Goal: Find specific page/section: Find specific page/section

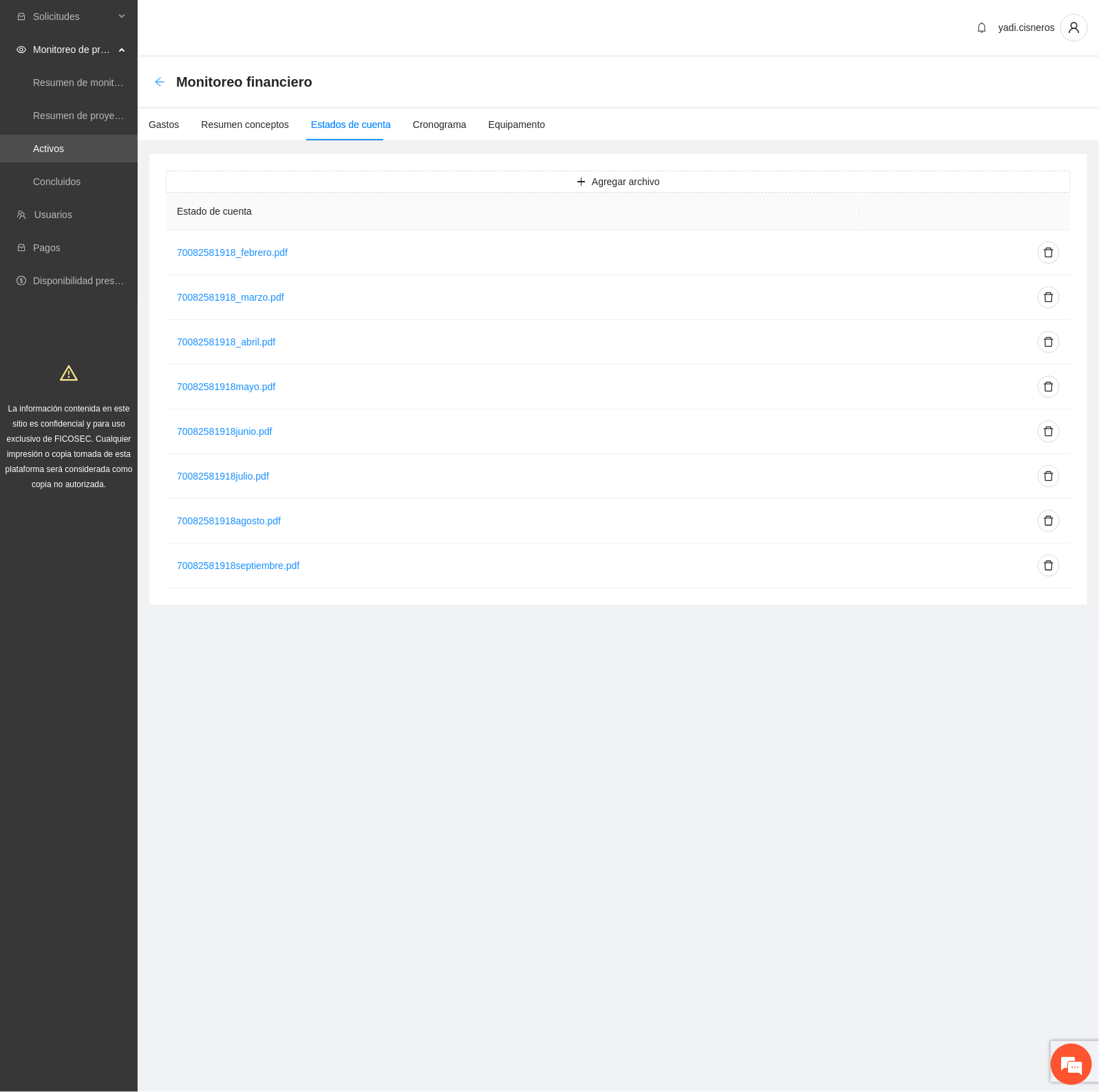
click at [156, 76] on icon "arrow-left" at bounding box center [159, 81] width 11 height 11
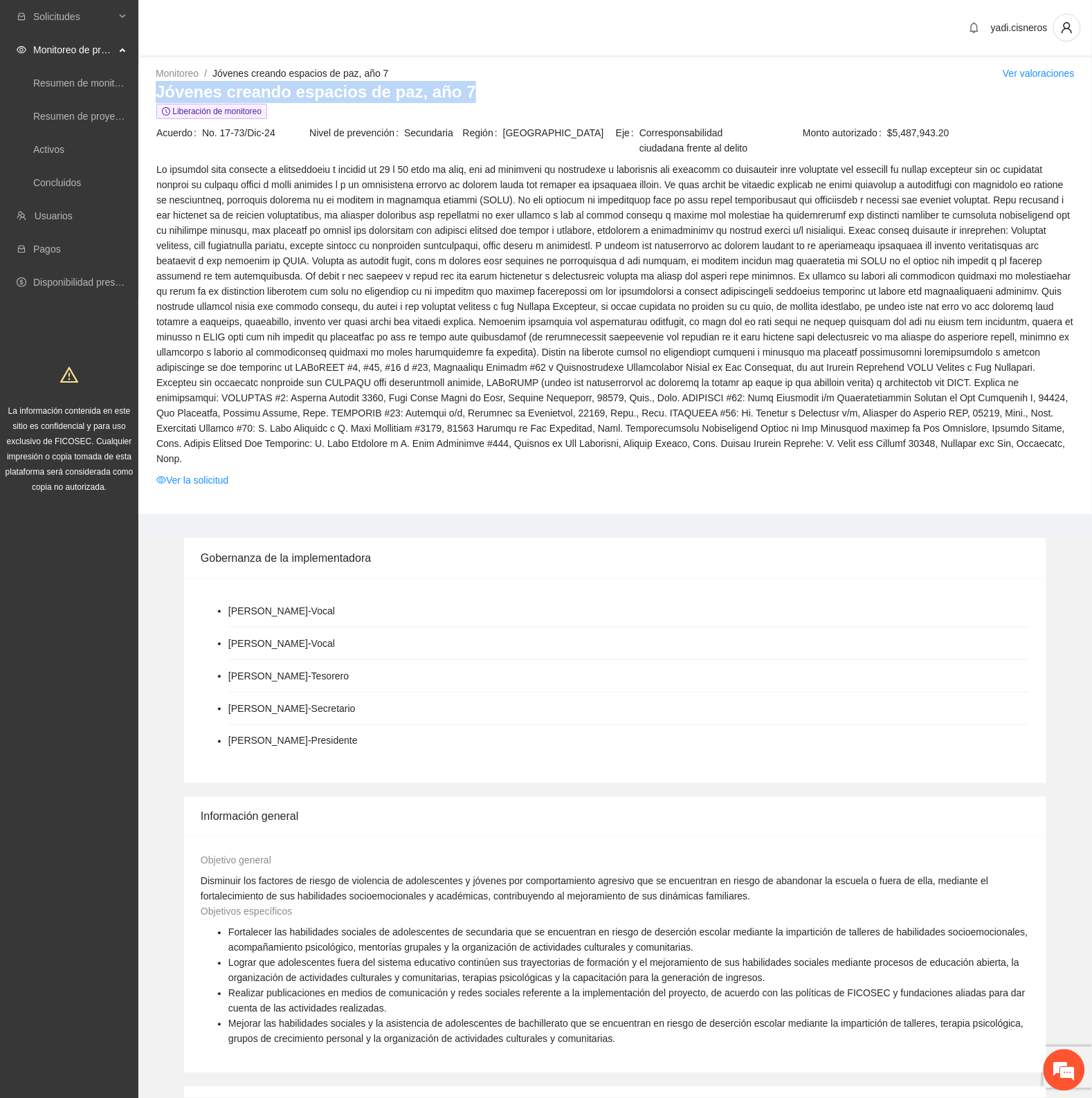
drag, startPoint x: 470, startPoint y: 90, endPoint x: 151, endPoint y: 93, distance: 319.0
click at [151, 93] on div "Monitoreo / Jóvenes creando espacios [PERSON_NAME], año 7 / Ver valoraciones Jó…" at bounding box center [614, 290] width 953 height 448
copy h3 "Jóvenes creando espacios de paz, año 7"
click at [718, 578] on div "[PERSON_NAME] - Vocal [PERSON_NAME] - Vocal [PERSON_NAME] - Tesorero [PERSON_NA…" at bounding box center [614, 680] width 862 height 205
click at [63, 145] on link "Activos" at bounding box center [48, 149] width 31 height 11
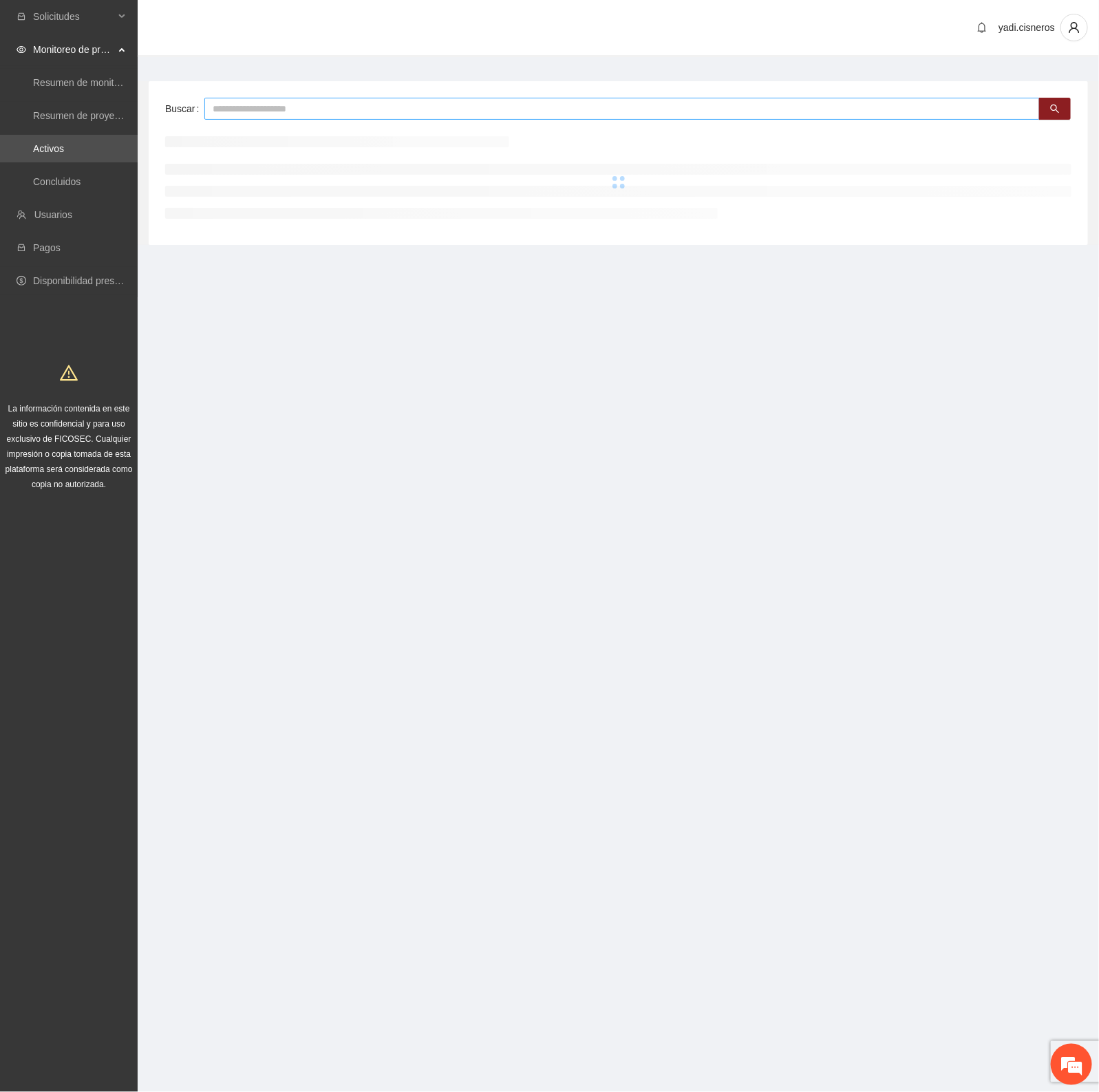
click at [273, 112] on input "text" at bounding box center [622, 108] width 835 height 22
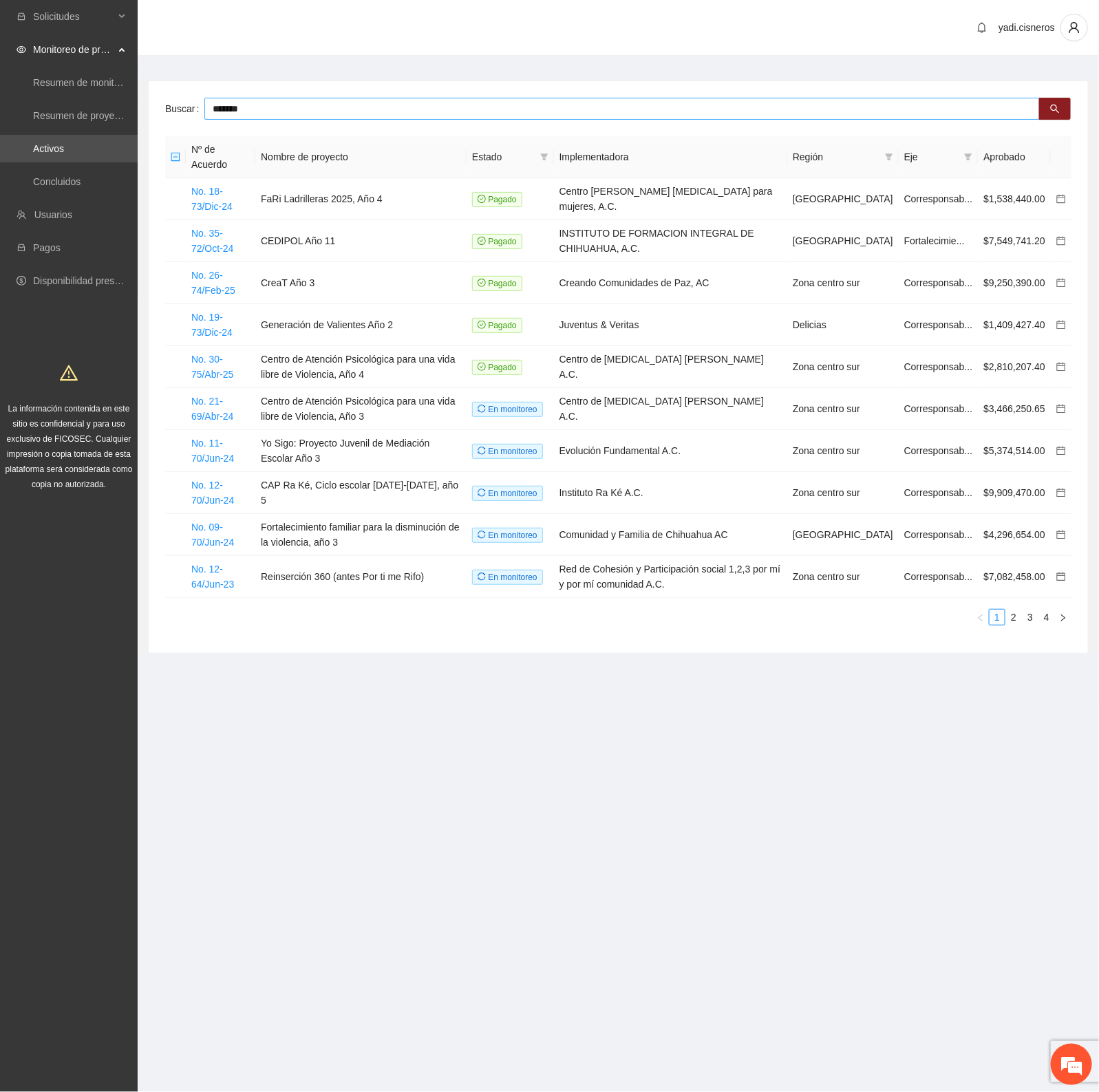
type input "*******"
